Goal: Transaction & Acquisition: Purchase product/service

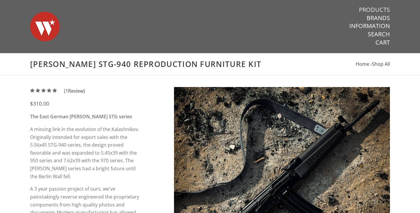
click at [382, 10] on link "Products" at bounding box center [374, 10] width 31 height 8
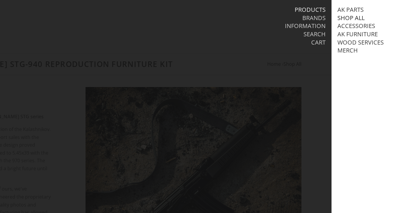
click at [354, 16] on link "Shop All" at bounding box center [350, 18] width 27 height 8
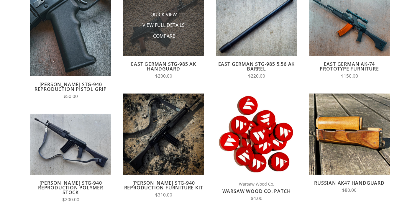
scroll to position [101, 0]
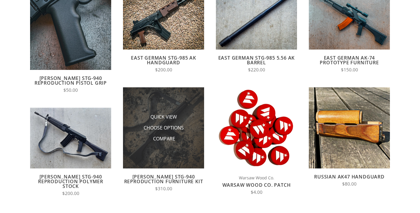
click at [184, 107] on img at bounding box center [163, 127] width 81 height 81
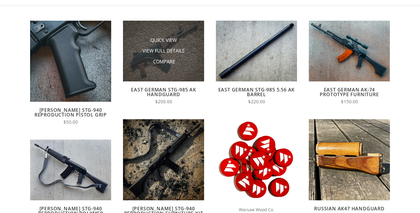
scroll to position [89, 0]
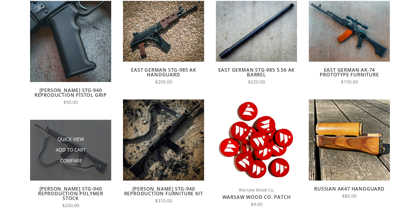
click at [92, 130] on img at bounding box center [70, 150] width 81 height 61
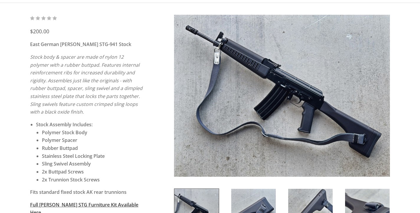
scroll to position [73, 0]
